Goal: Check status: Check status

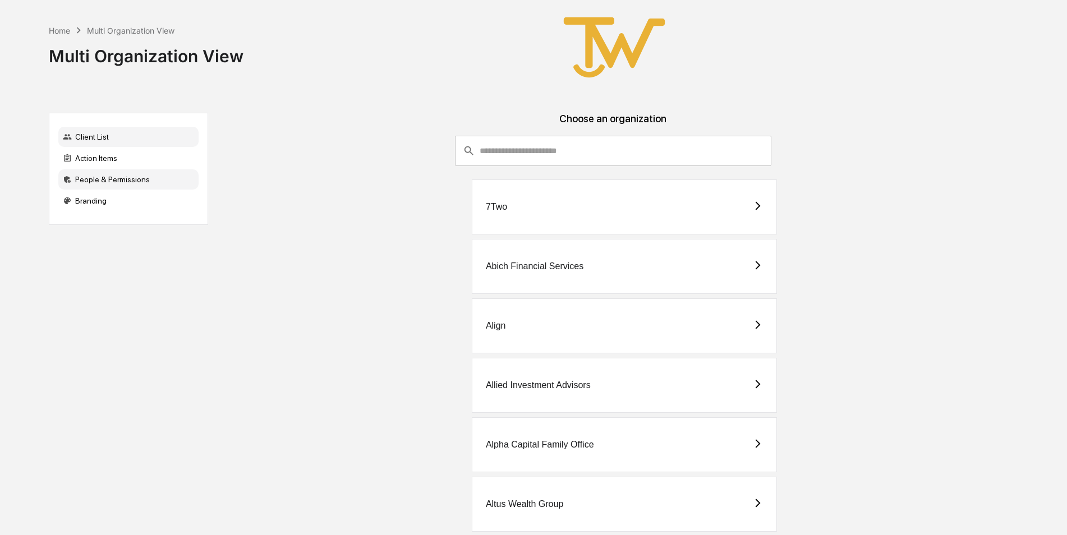
click at [78, 179] on div "People & Permissions" at bounding box center [128, 179] width 140 height 20
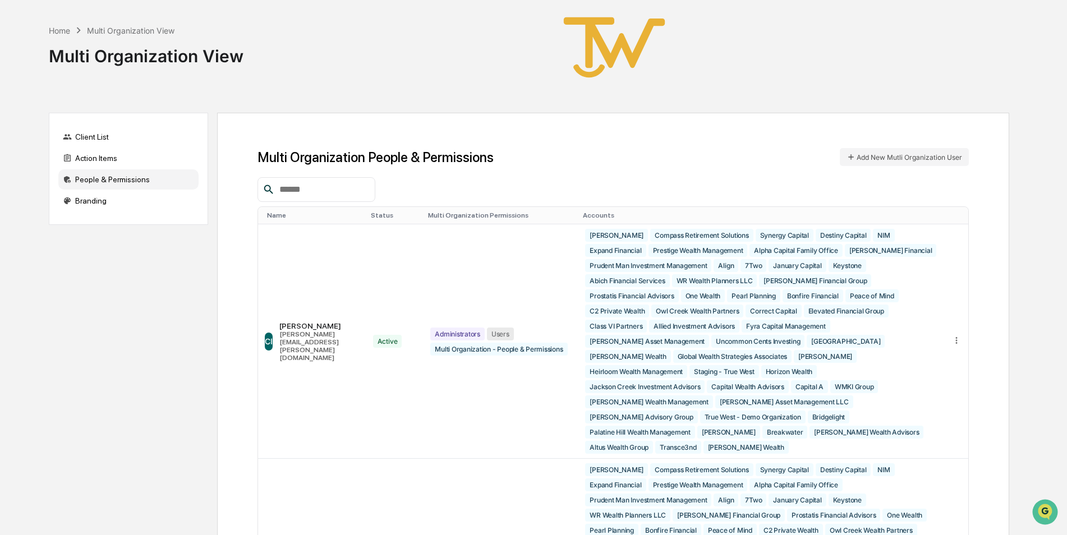
click at [312, 185] on input "text" at bounding box center [322, 189] width 95 height 15
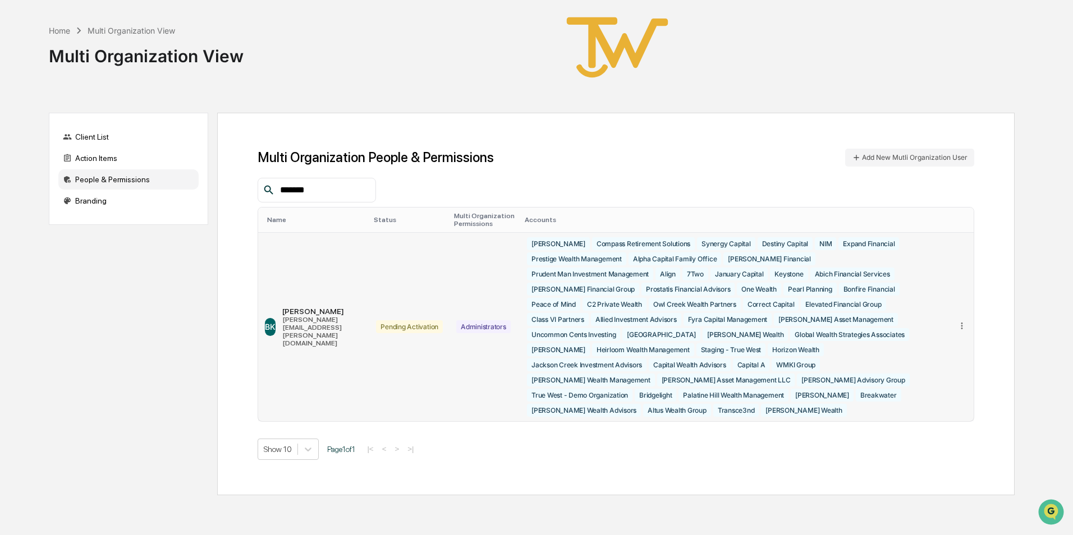
type input "*******"
click at [961, 323] on icon at bounding box center [962, 326] width 2 height 7
click at [425, 375] on td "Pending Activation" at bounding box center [409, 327] width 80 height 189
click at [49, 304] on div "Client List Action Items People & Permissions Branding Multi Organization Peopl…" at bounding box center [532, 304] width 966 height 383
click at [53, 29] on div "Home" at bounding box center [59, 31] width 21 height 10
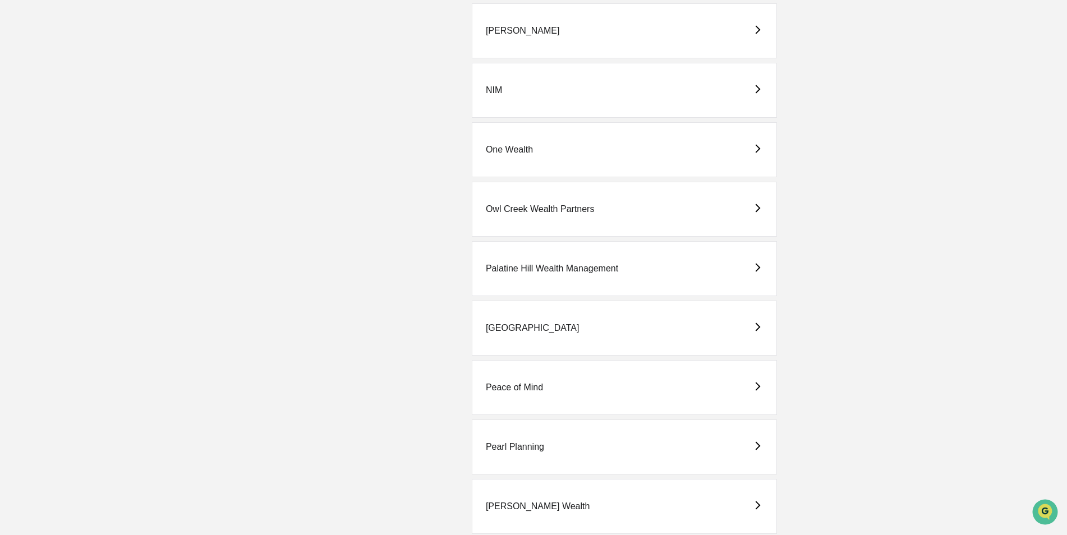
scroll to position [2356, 0]
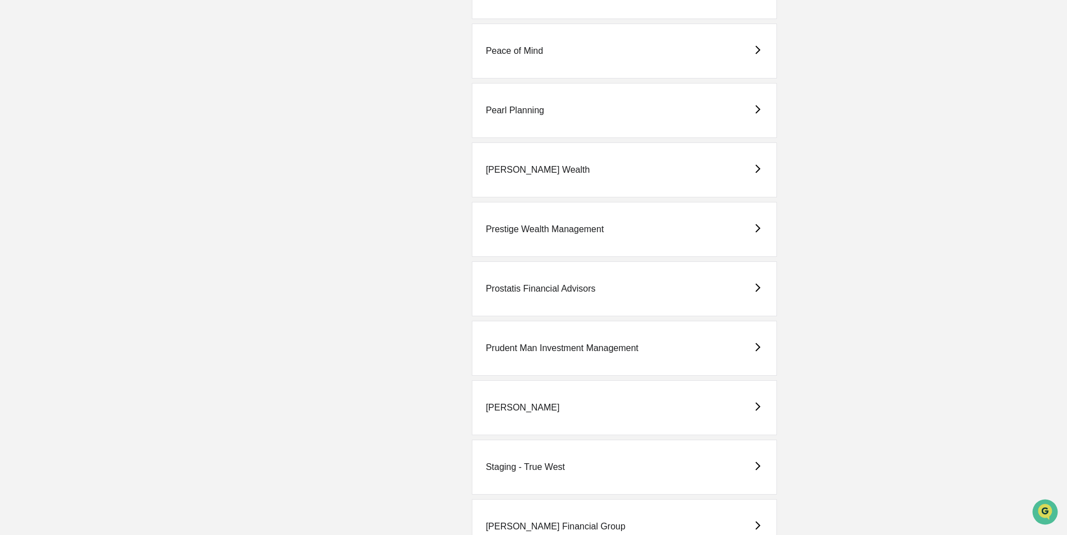
click at [527, 461] on div "Staging - True West" at bounding box center [624, 467] width 305 height 55
